Goal: Learn about a topic

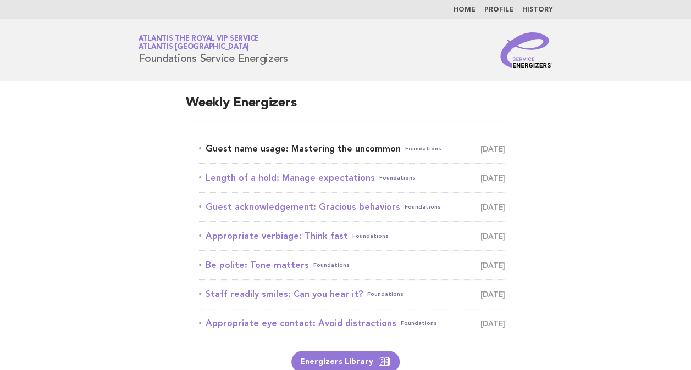
click at [341, 142] on link "Guest name usage: Mastering the uncommon Foundations [DATE]" at bounding box center [352, 148] width 306 height 15
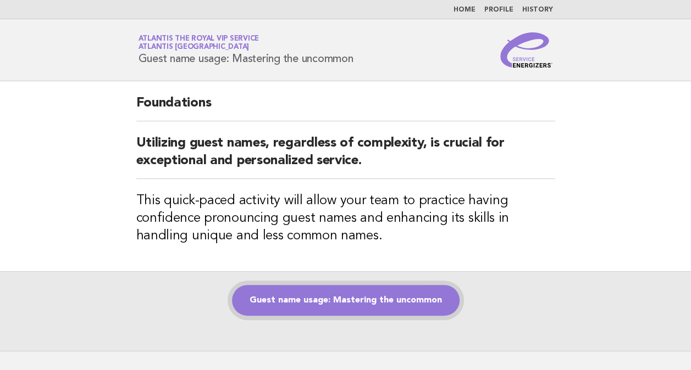
click at [451, 298] on link "Guest name usage: Mastering the uncommon" at bounding box center [345, 300] width 227 height 31
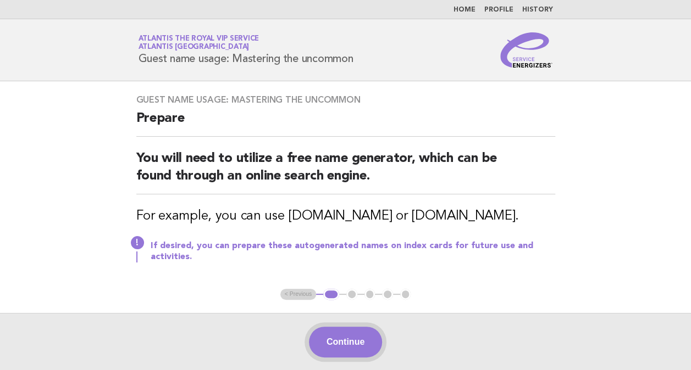
click at [366, 351] on button "Continue" at bounding box center [345, 342] width 73 height 31
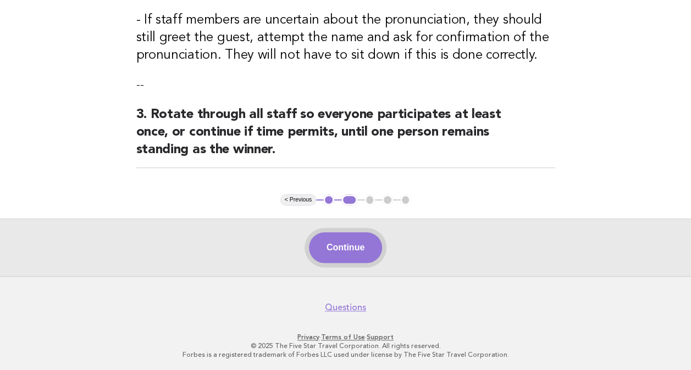
click at [364, 245] on button "Continue" at bounding box center [345, 247] width 73 height 31
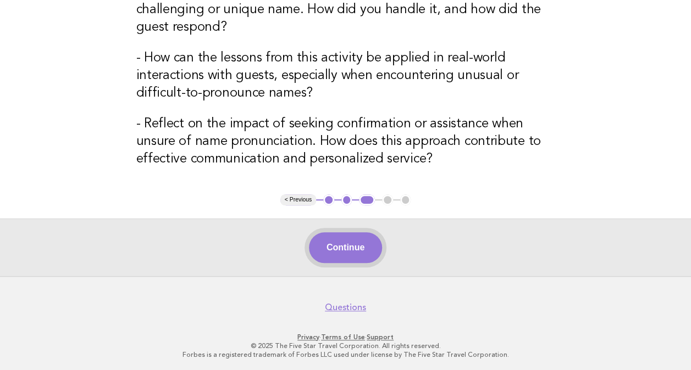
click at [363, 253] on button "Continue" at bounding box center [345, 247] width 73 height 31
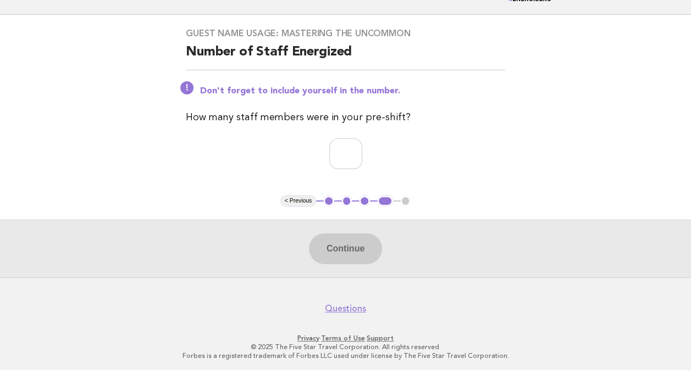
scroll to position [68, 0]
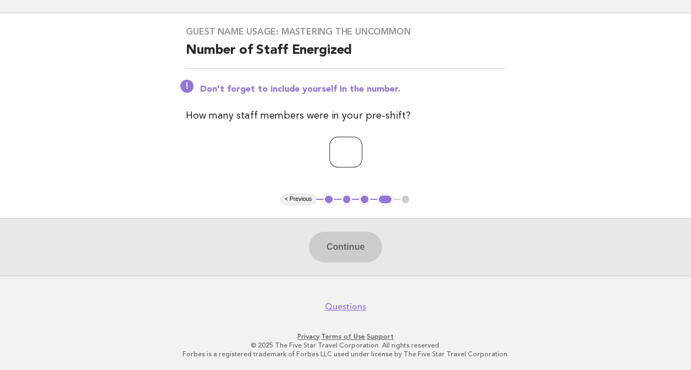
click at [346, 137] on input "number" at bounding box center [345, 152] width 33 height 31
type input "**"
click at [373, 242] on button "Continue" at bounding box center [345, 247] width 73 height 31
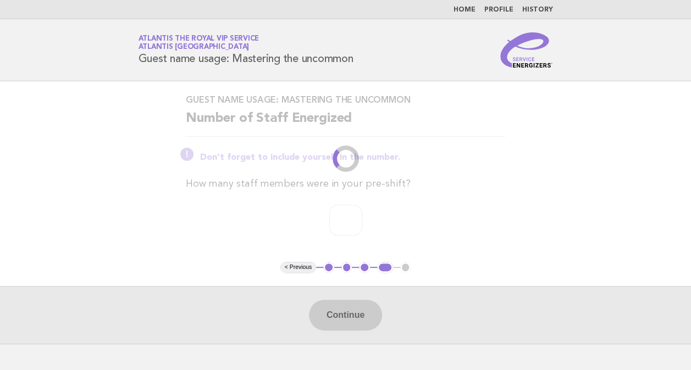
scroll to position [0, 0]
